Goal: Communication & Community: Answer question/provide support

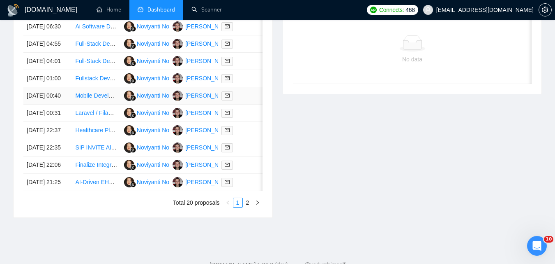
scroll to position [481, 0]
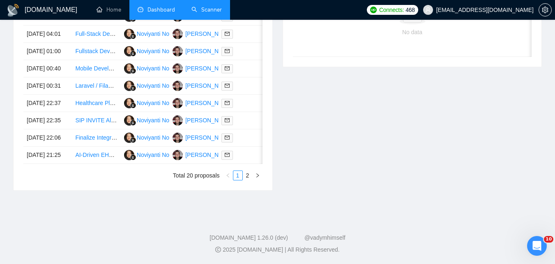
click at [204, 13] on link "Scanner" at bounding box center [207, 9] width 30 height 7
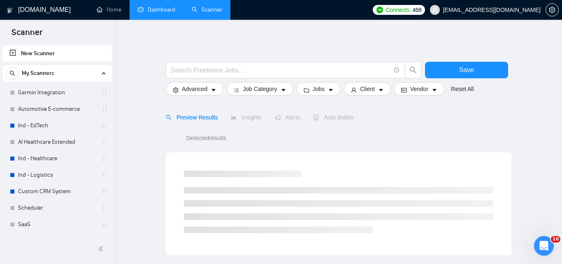
click at [151, 11] on link "Dashboard" at bounding box center [156, 9] width 37 height 7
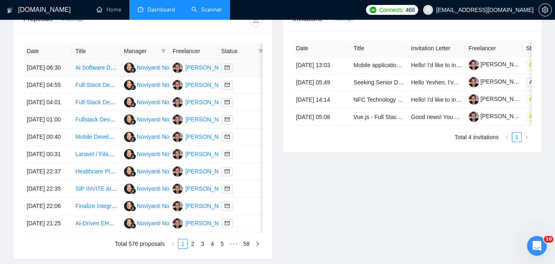
scroll to position [288, 0]
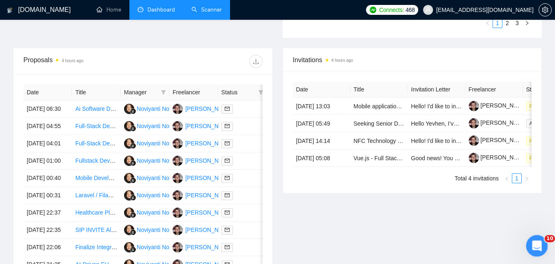
click at [539, 245] on icon "Open Intercom Messenger" at bounding box center [536, 245] width 14 height 14
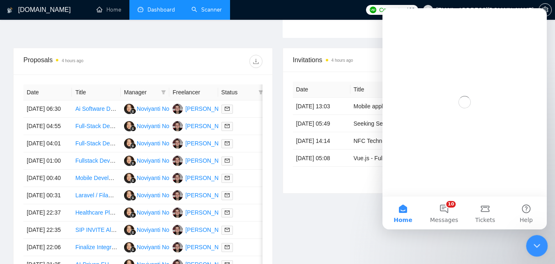
scroll to position [0, 0]
click at [450, 206] on button "10 Messages" at bounding box center [444, 212] width 41 height 33
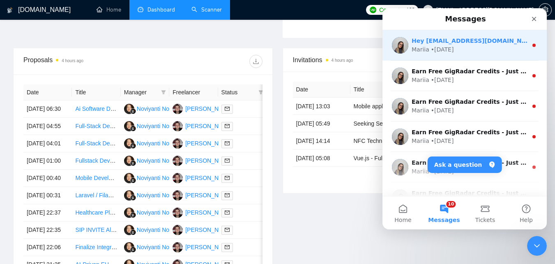
click at [469, 47] on div "Mariia • [DATE]" at bounding box center [470, 49] width 116 height 9
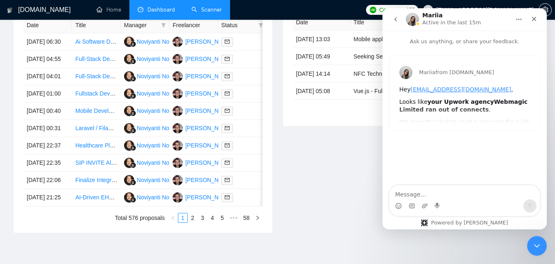
scroll to position [370, 0]
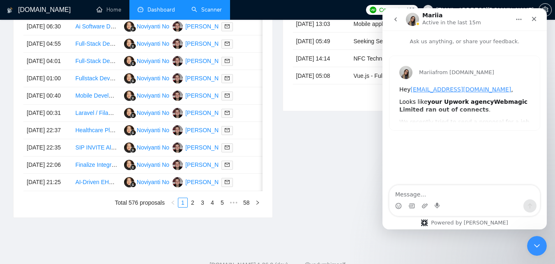
click at [396, 16] on icon "go back" at bounding box center [396, 19] width 7 height 7
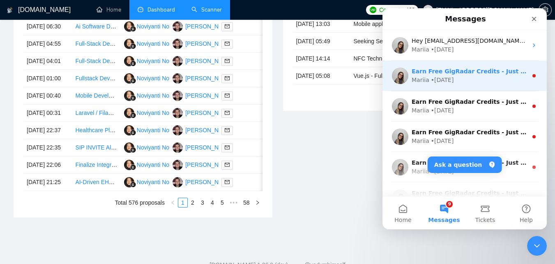
click at [467, 83] on div "Mariia • [DATE]" at bounding box center [470, 80] width 116 height 9
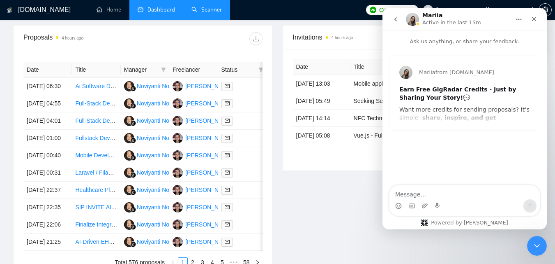
scroll to position [288, 0]
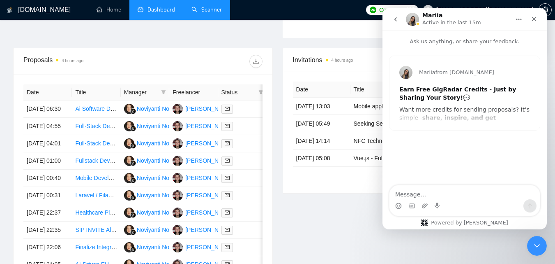
click at [465, 108] on div "Mariia from [DOMAIN_NAME] Earn Free GigRadar Credits - Just by Sharing Your Sto…" at bounding box center [465, 93] width 150 height 74
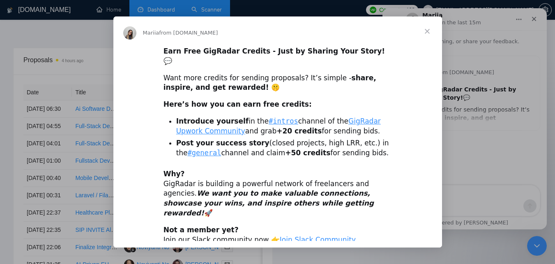
scroll to position [28, 0]
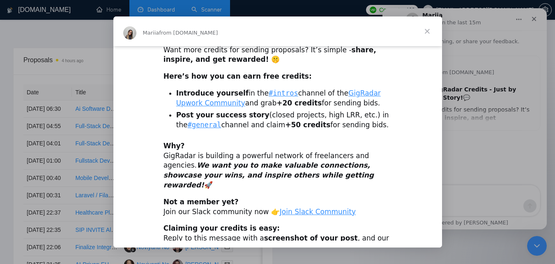
click at [425, 31] on span "Close" at bounding box center [428, 31] width 30 height 30
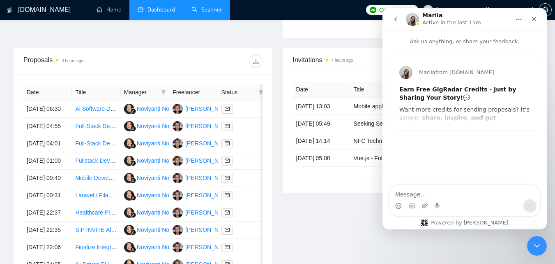
click at [395, 21] on icon "go back" at bounding box center [396, 19] width 7 height 7
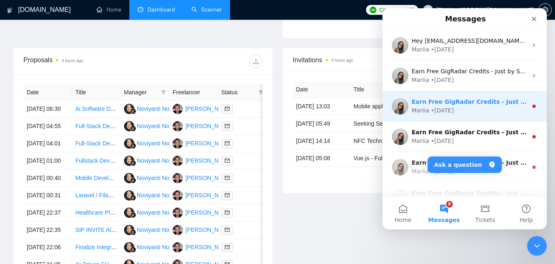
click at [517, 113] on div "Mariia • [DATE]" at bounding box center [470, 110] width 116 height 9
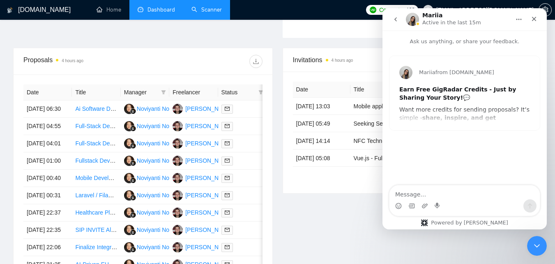
click at [471, 102] on div "Earn Free GigRadar Credits - Just by Sharing Your Story! 💬 Want more credits fo…" at bounding box center [465, 199] width 131 height 226
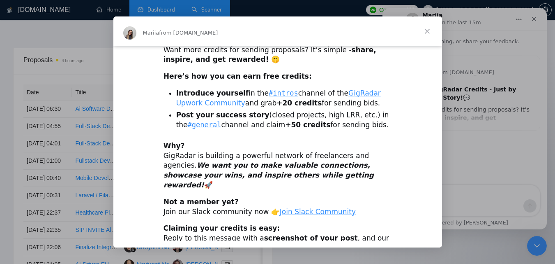
click at [424, 28] on span "Close" at bounding box center [428, 31] width 30 height 30
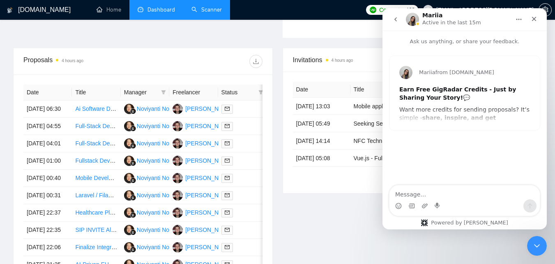
click at [395, 19] on icon "go back" at bounding box center [396, 19] width 2 height 4
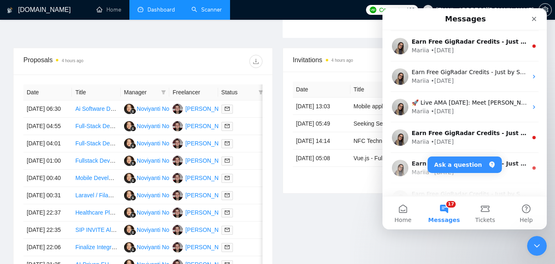
scroll to position [780, 0]
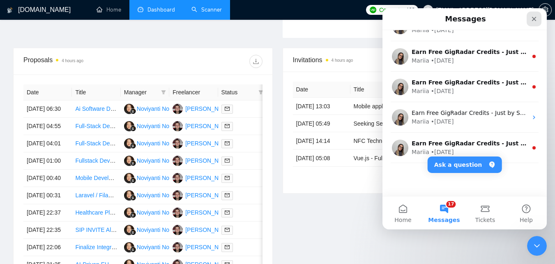
click at [533, 20] on icon "Close" at bounding box center [534, 19] width 5 height 5
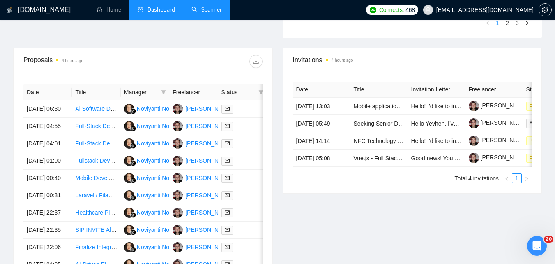
scroll to position [0, 0]
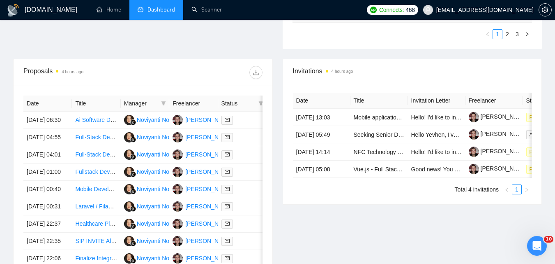
scroll to position [300, 0]
